Goal: Find specific page/section: Find specific page/section

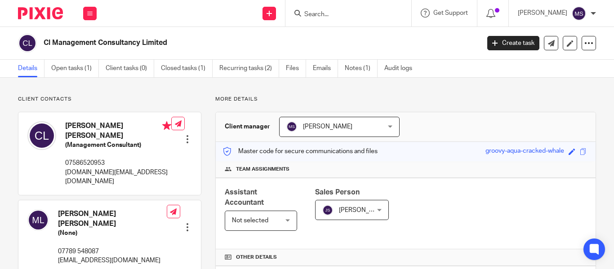
click at [102, 42] on h2 "Cl Management Consultancy Limited" at bounding box center [216, 42] width 344 height 9
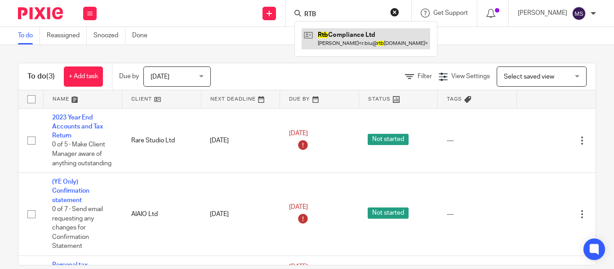
type input "RTB"
click at [328, 32] on link at bounding box center [366, 38] width 129 height 21
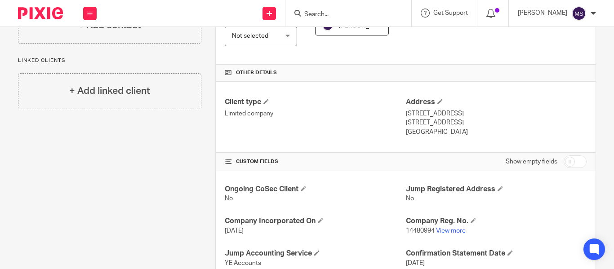
scroll to position [193, 0]
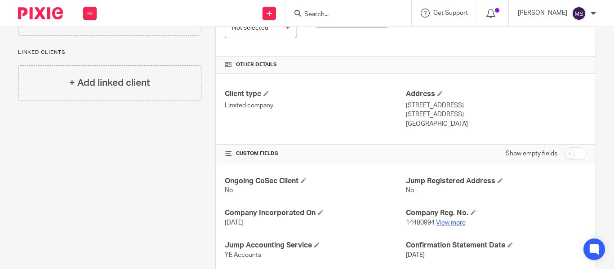
click at [448, 223] on link "View more" at bounding box center [451, 223] width 30 height 6
click at [303, 15] on input "Search" at bounding box center [343, 15] width 81 height 8
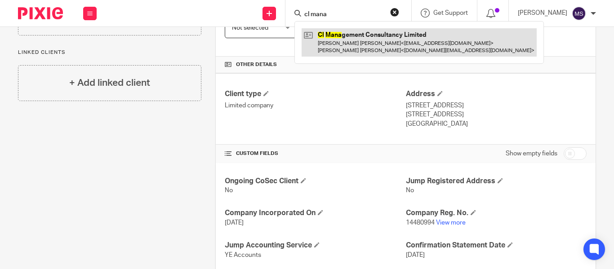
type input "cl mana"
click at [356, 40] on link at bounding box center [419, 42] width 235 height 28
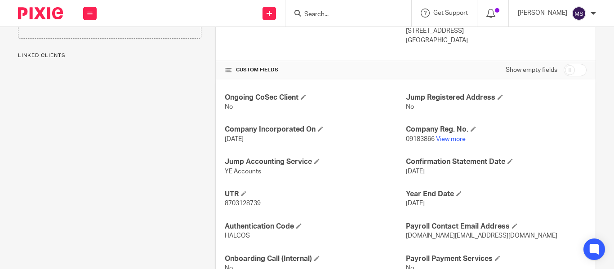
scroll to position [277, 0]
click at [450, 139] on link "View more" at bounding box center [451, 139] width 30 height 6
